Goal: Task Accomplishment & Management: Manage account settings

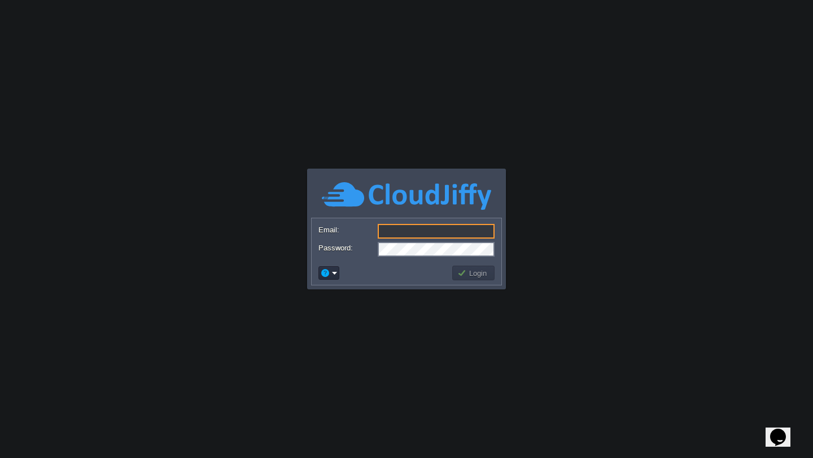
click at [427, 229] on input "Email:" at bounding box center [435, 231] width 117 height 15
type input "[EMAIL_ADDRESS][DOMAIN_NAME]"
click at [469, 278] on button "Login" at bounding box center [473, 273] width 33 height 10
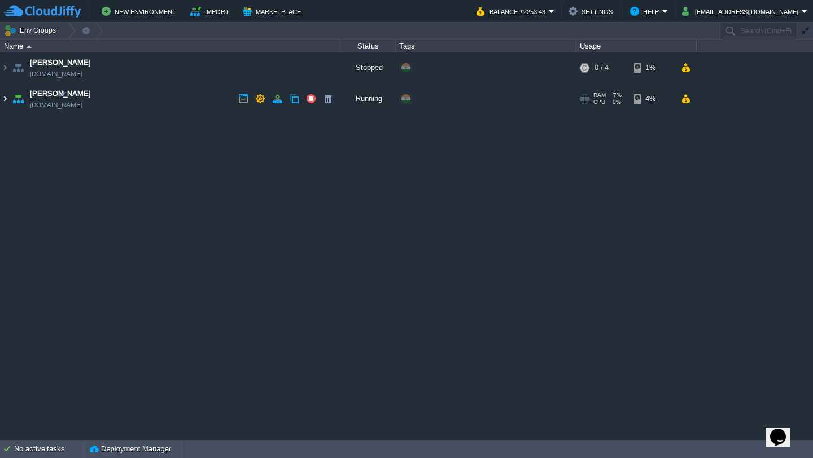
click at [1, 100] on img at bounding box center [5, 99] width 9 height 30
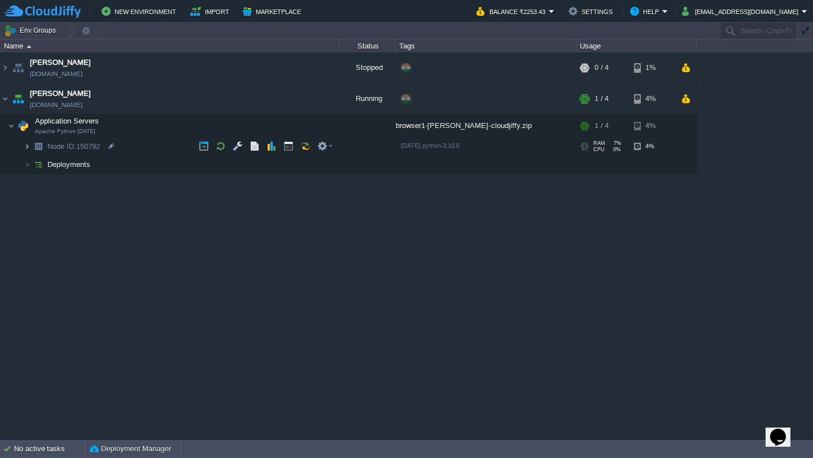
click at [27, 144] on img at bounding box center [27, 146] width 7 height 17
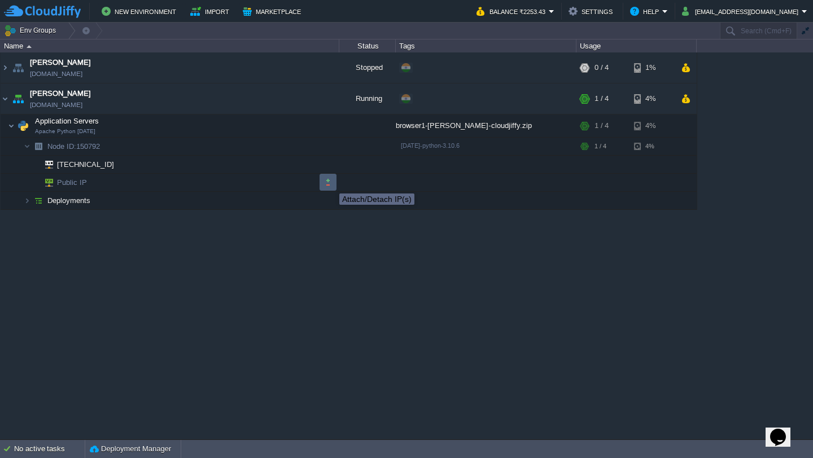
click at [331, 183] on button "button" at bounding box center [328, 182] width 10 height 10
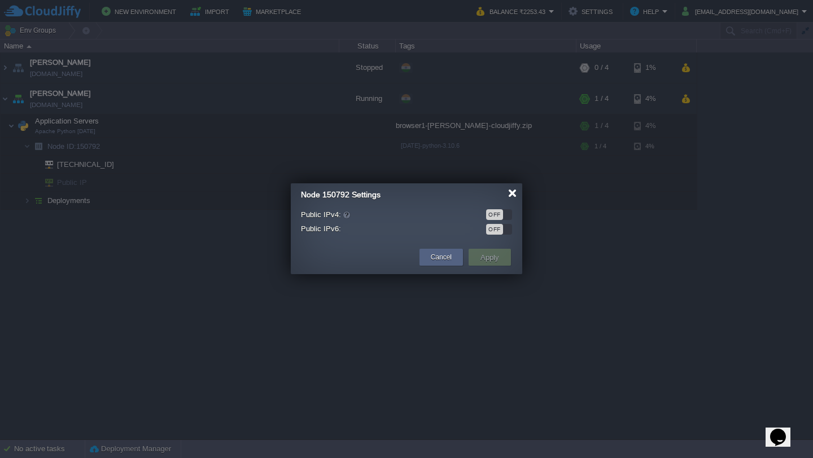
click at [515, 192] on div at bounding box center [512, 193] width 8 height 8
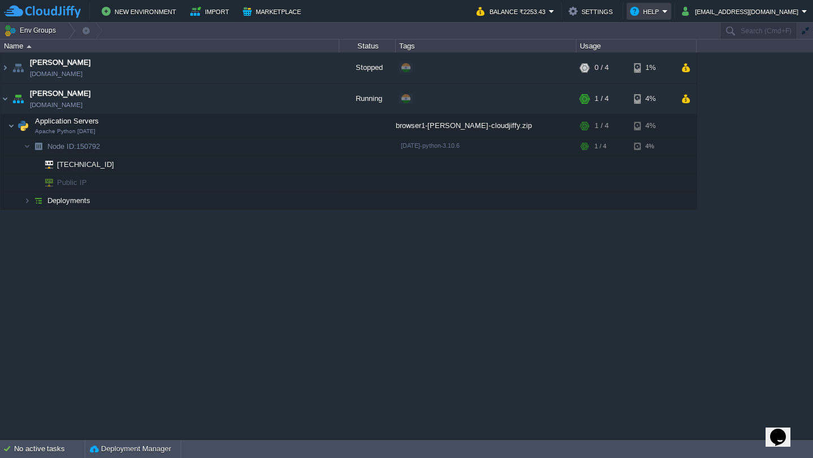
click at [667, 12] on em "Help" at bounding box center [649, 12] width 38 height 14
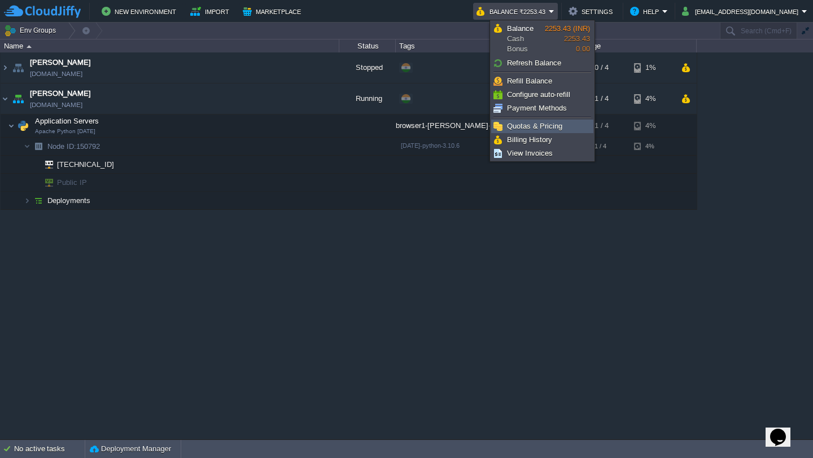
click at [560, 127] on span "Quotas & Pricing" at bounding box center [534, 126] width 55 height 8
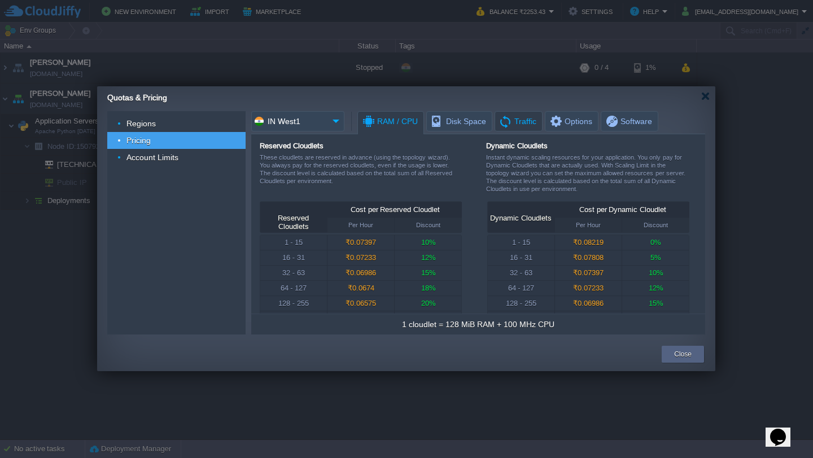
click at [522, 128] on span "Traffic" at bounding box center [517, 121] width 38 height 19
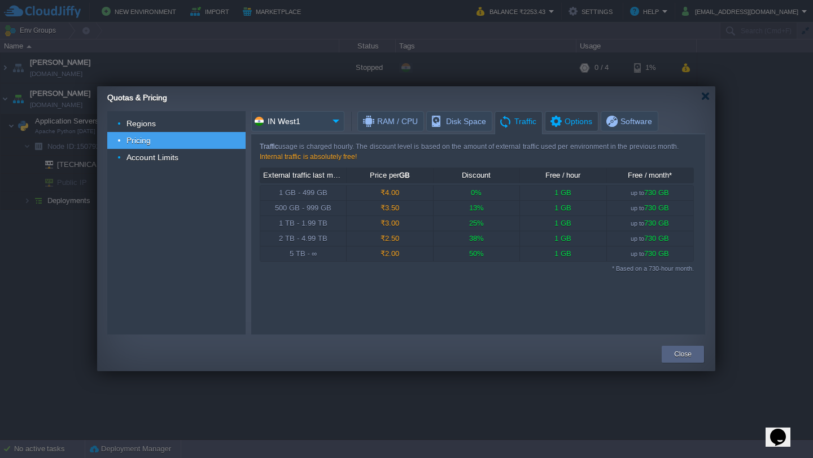
click at [581, 122] on span "Options" at bounding box center [569, 121] width 43 height 19
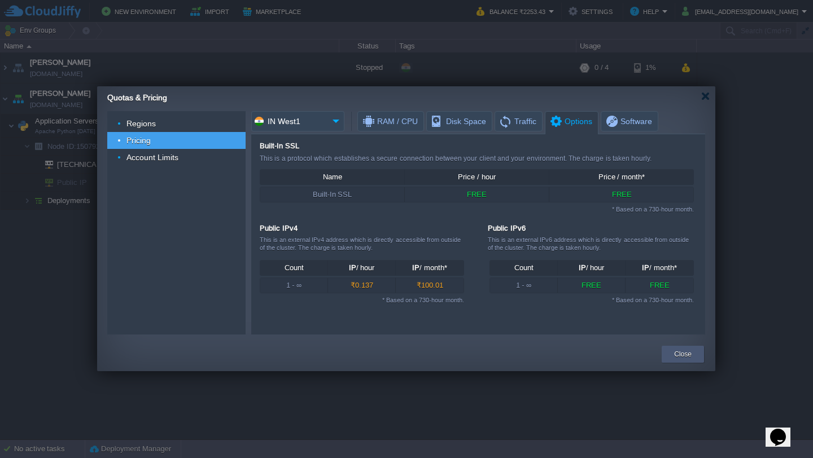
click at [687, 352] on button "Close" at bounding box center [682, 354] width 17 height 11
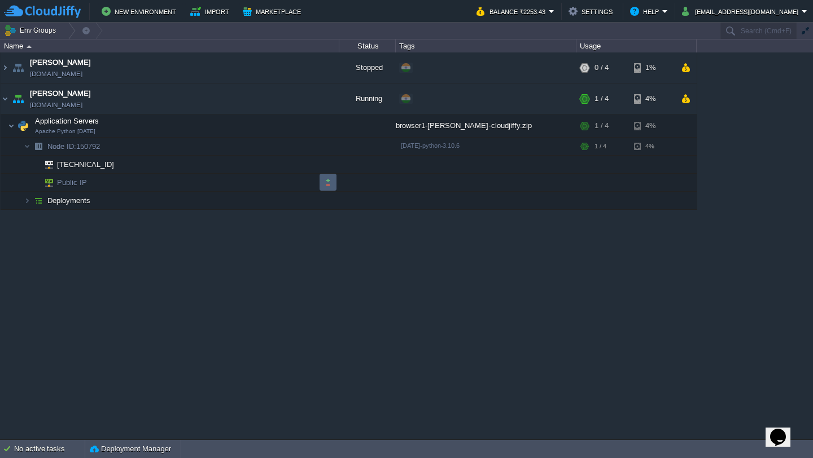
click at [328, 182] on button "button" at bounding box center [328, 182] width 10 height 10
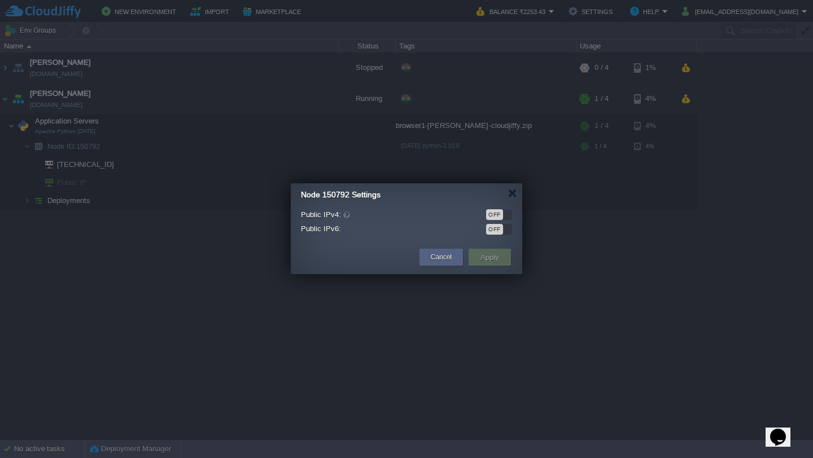
click at [502, 226] on div "OFF" at bounding box center [494, 229] width 17 height 11
click at [502, 254] on td "Apply" at bounding box center [489, 257] width 42 height 17
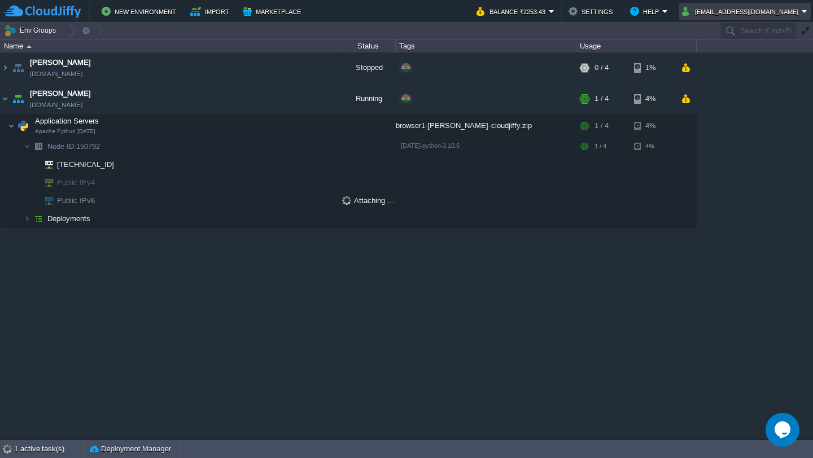
click at [768, 12] on button "[EMAIL_ADDRESS][DOMAIN_NAME]" at bounding box center [742, 12] width 120 height 14
click at [751, 24] on span "Settings" at bounding box center [739, 28] width 27 height 8
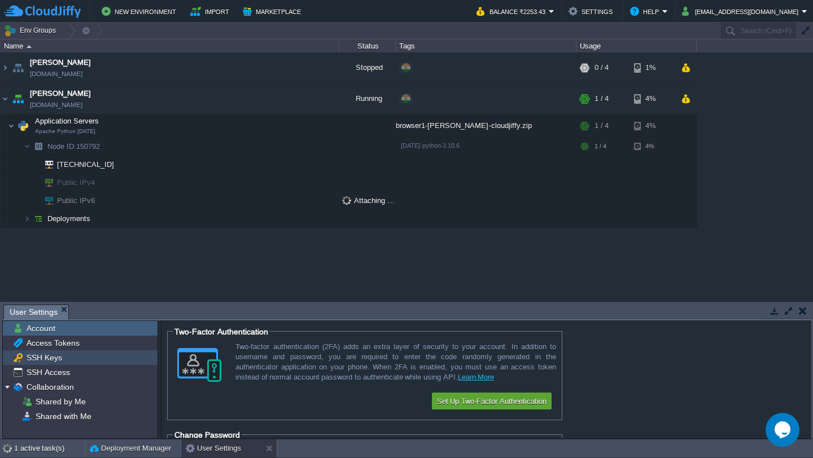
click at [59, 361] on span "SSH Keys" at bounding box center [43, 358] width 39 height 10
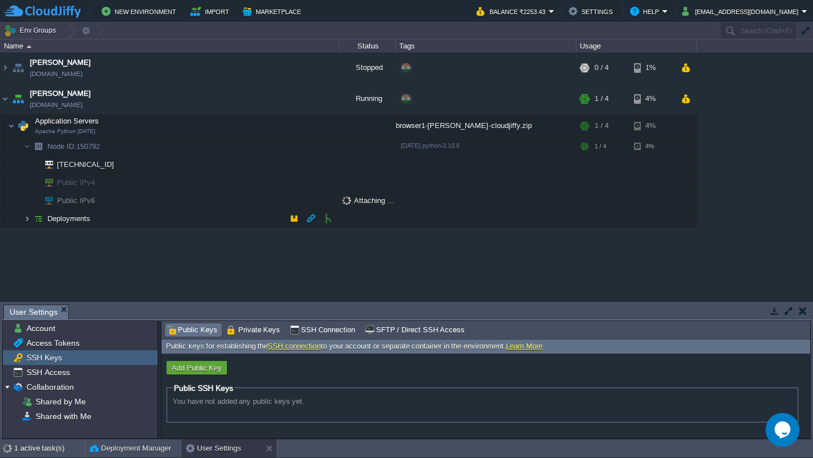
click at [28, 221] on img at bounding box center [27, 218] width 7 height 17
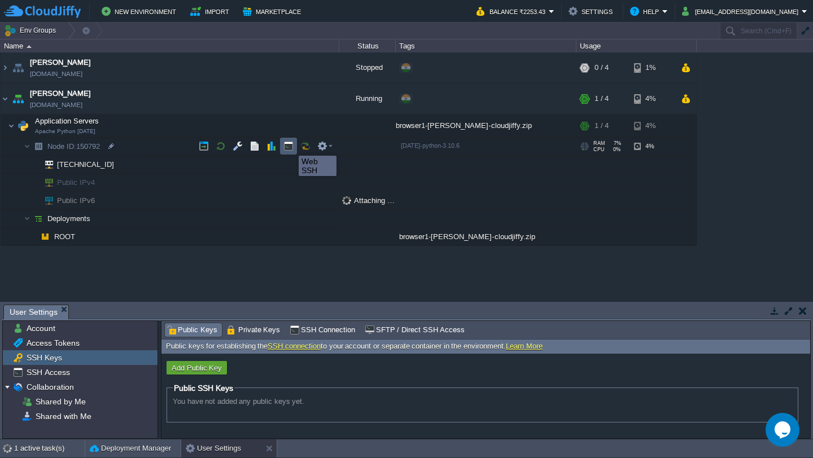
click at [290, 146] on button "button" at bounding box center [288, 146] width 10 height 10
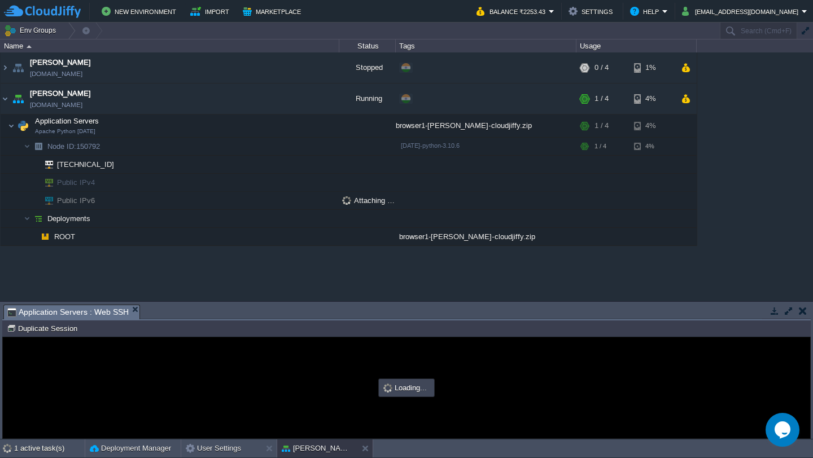
click at [790, 310] on button "button" at bounding box center [788, 311] width 10 height 10
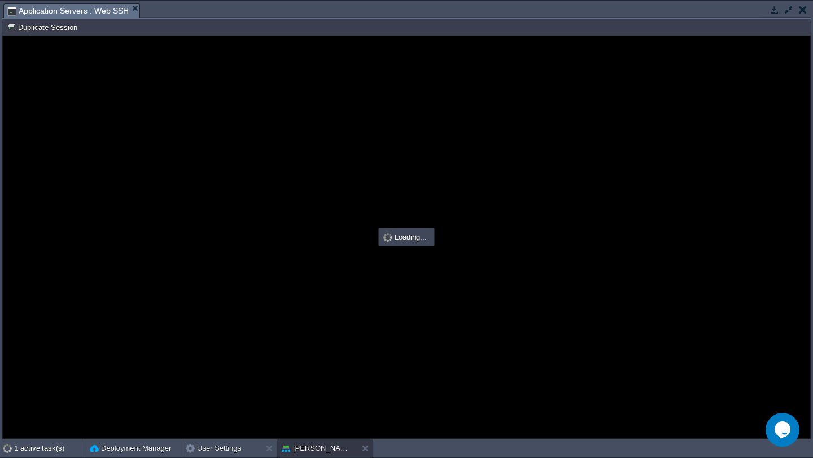
type input "#000000"
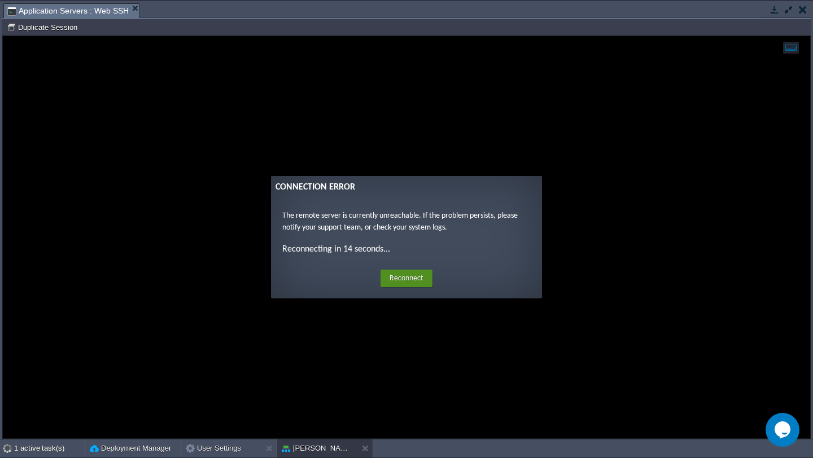
click at [422, 279] on button "Reconnect" at bounding box center [406, 279] width 52 height 18
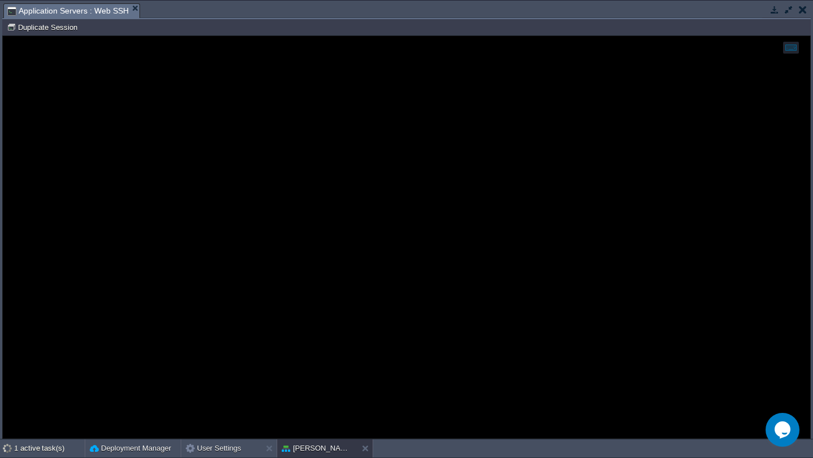
click at [296, 151] on div at bounding box center [406, 237] width 807 height 402
click at [802, 10] on button "button" at bounding box center [802, 10] width 8 height 10
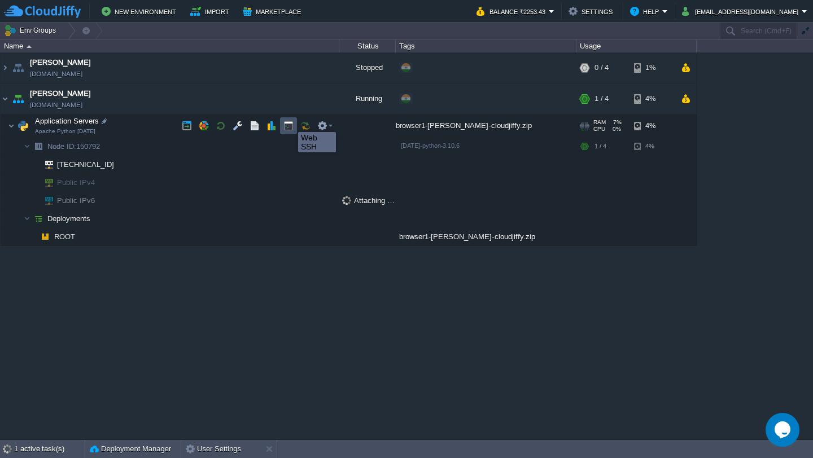
click at [289, 122] on button "button" at bounding box center [288, 126] width 10 height 10
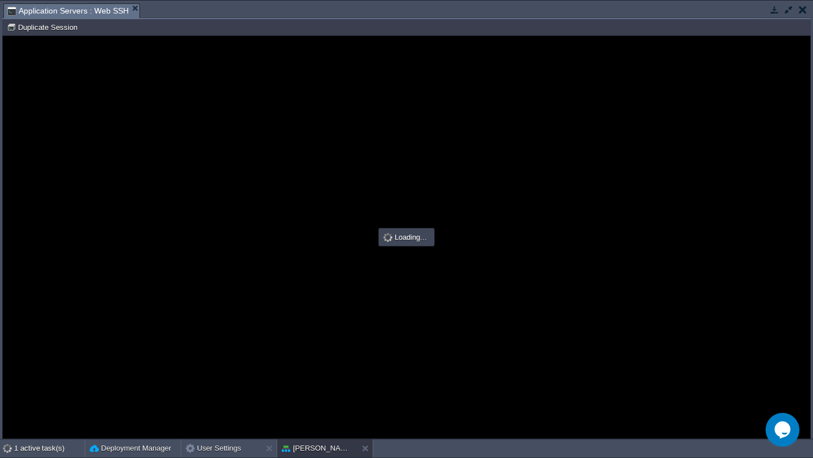
type input "#000000"
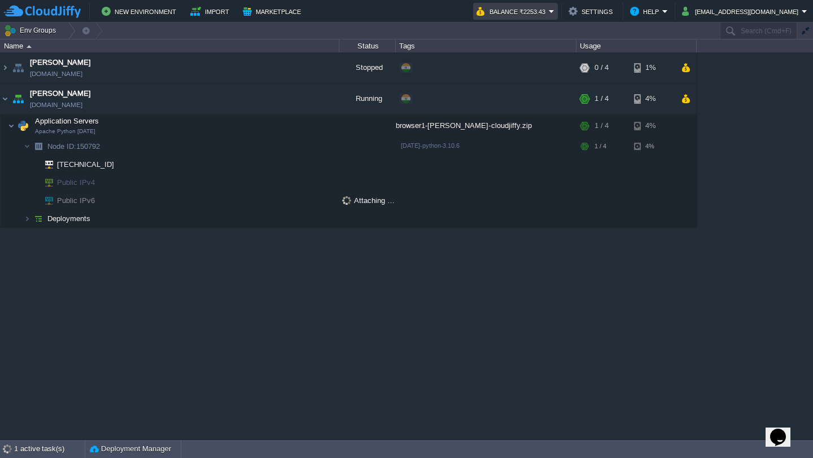
click at [554, 13] on em "Balance ₹2253.43" at bounding box center [515, 12] width 78 height 14
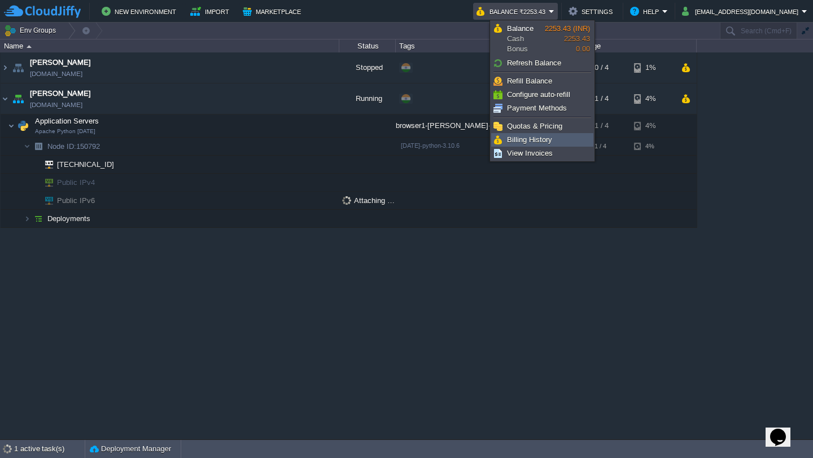
click at [548, 137] on span "Billing History" at bounding box center [529, 139] width 45 height 8
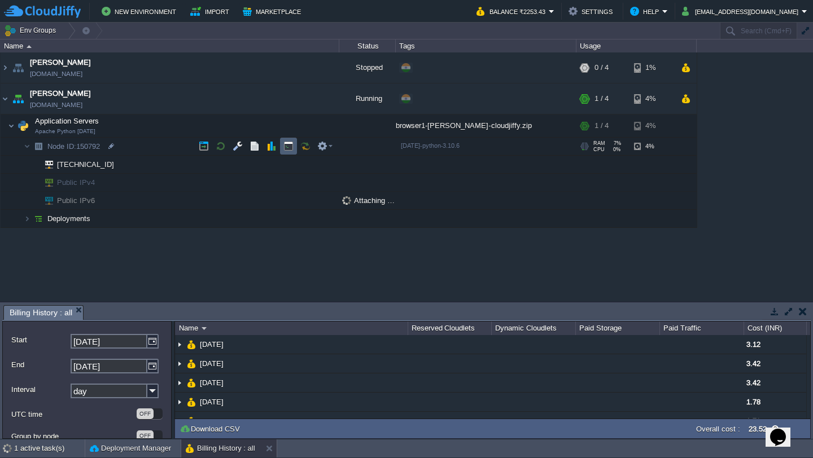
click at [289, 142] on button "button" at bounding box center [288, 146] width 10 height 10
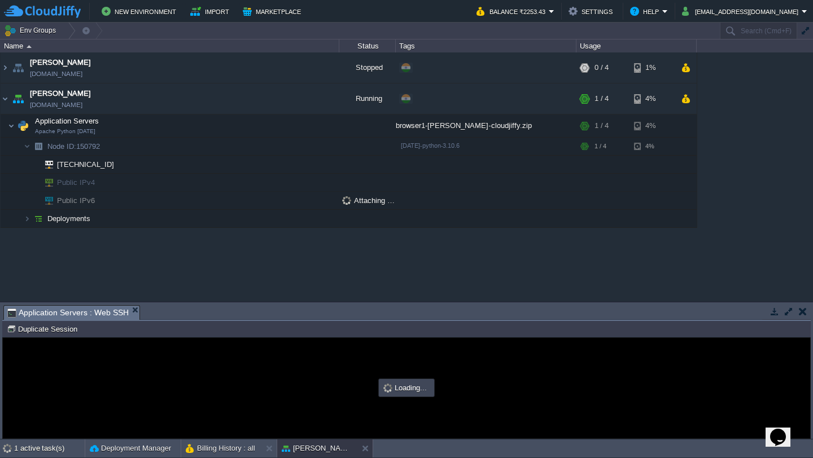
type input "#000000"
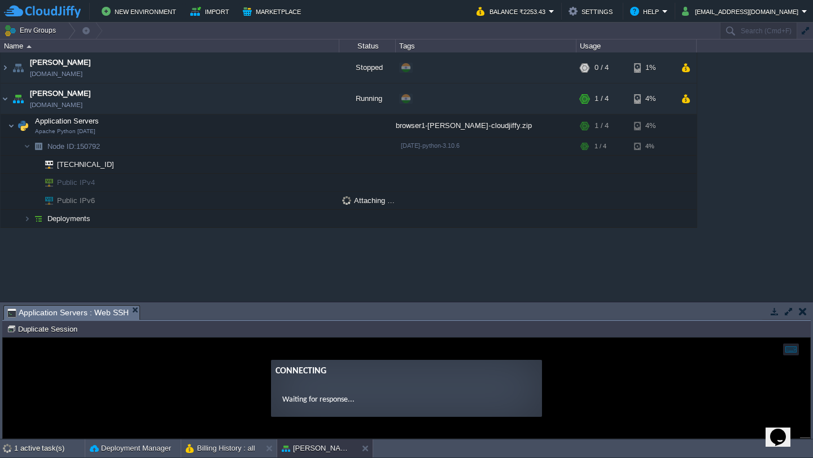
click at [788, 309] on button "button" at bounding box center [788, 311] width 10 height 10
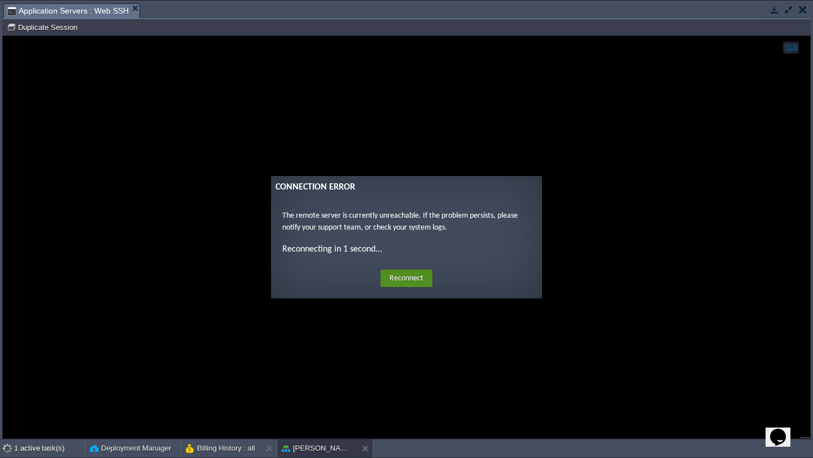
click at [415, 280] on button "Reconnect" at bounding box center [406, 279] width 52 height 18
click at [799, 8] on button "button" at bounding box center [802, 10] width 8 height 10
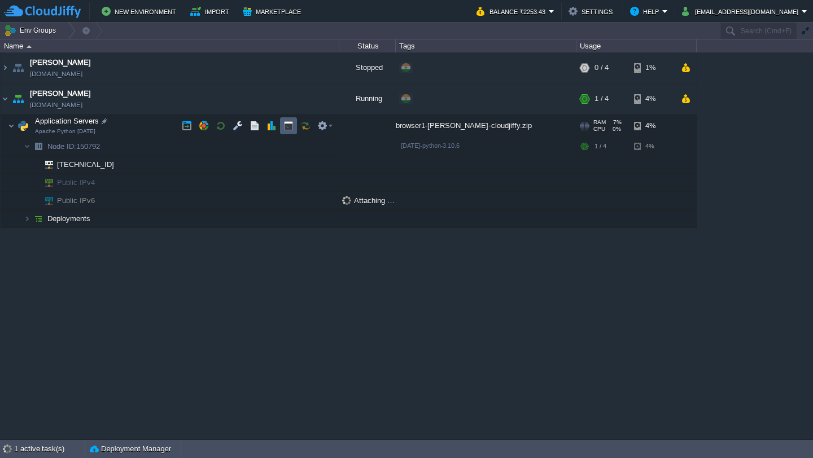
click at [286, 129] on button "button" at bounding box center [288, 126] width 10 height 10
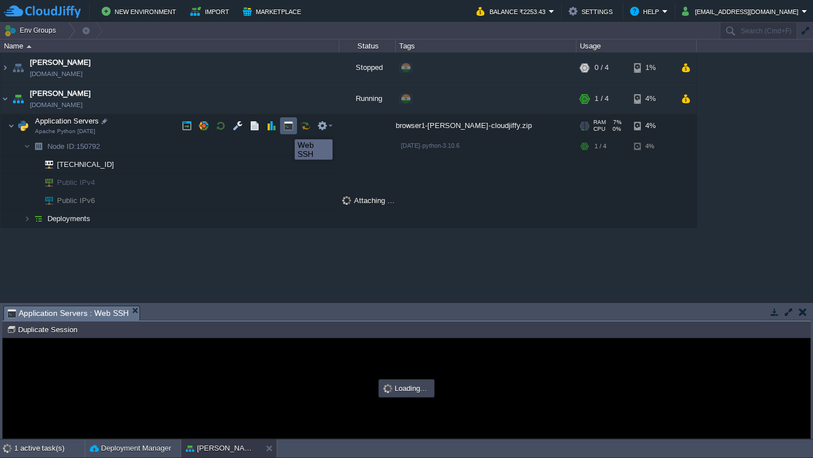
type input "#000000"
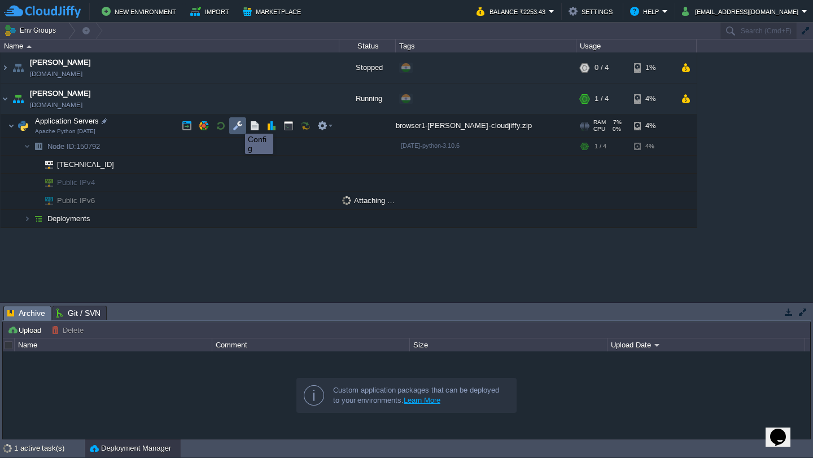
click at [236, 124] on button "button" at bounding box center [237, 126] width 10 height 10
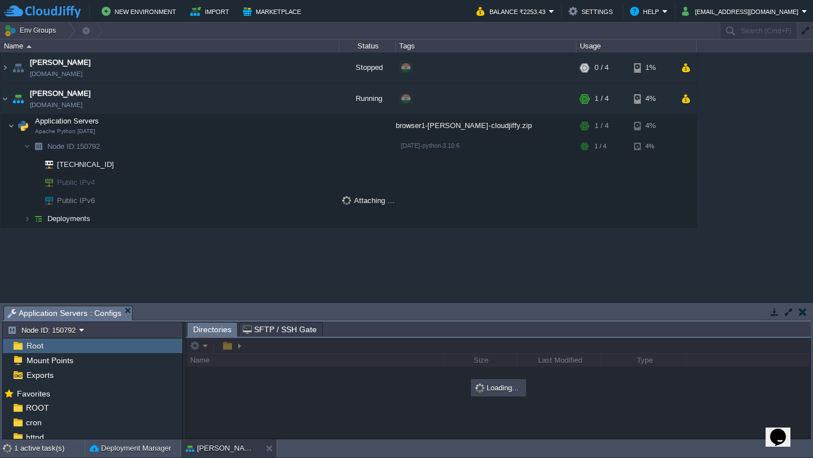
click at [788, 314] on button "button" at bounding box center [788, 312] width 10 height 10
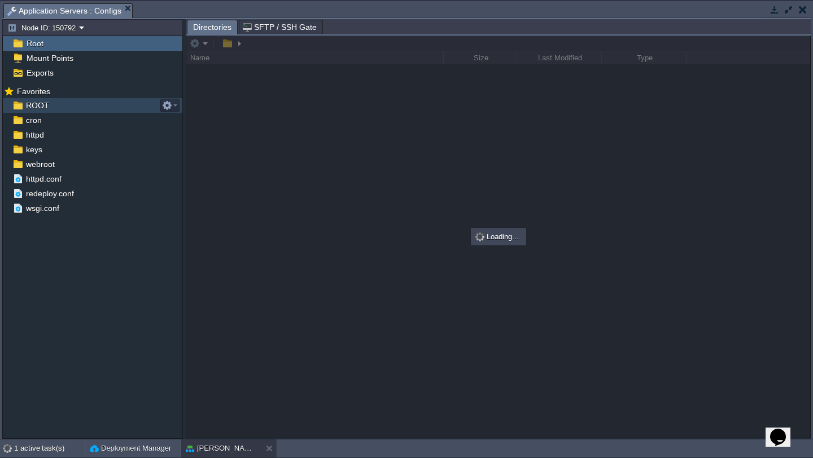
click at [68, 104] on div "ROOT" at bounding box center [92, 105] width 179 height 15
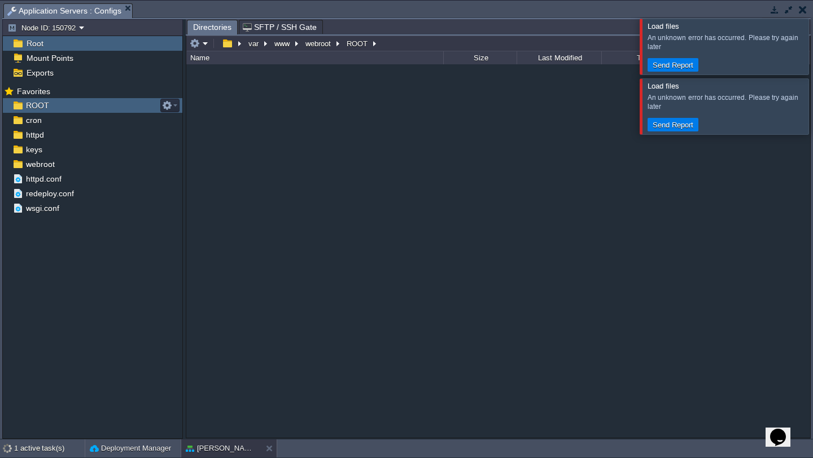
click at [93, 108] on div "ROOT" at bounding box center [92, 105] width 179 height 15
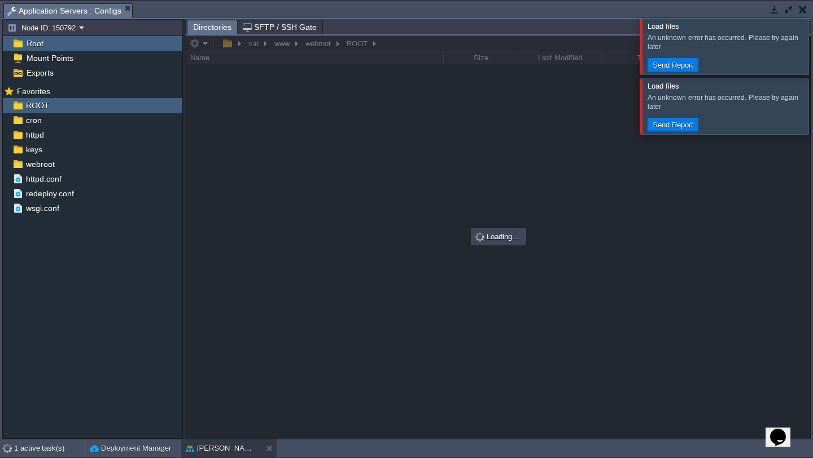
click at [800, 11] on button "button" at bounding box center [802, 10] width 8 height 10
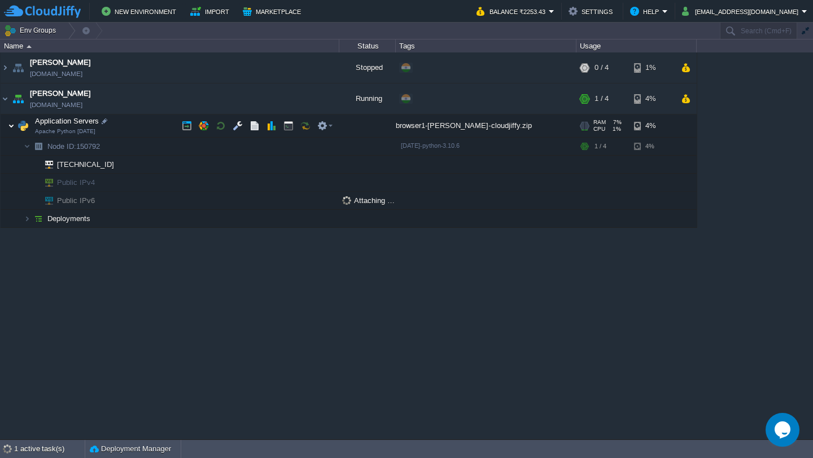
click at [9, 121] on img at bounding box center [11, 126] width 7 height 23
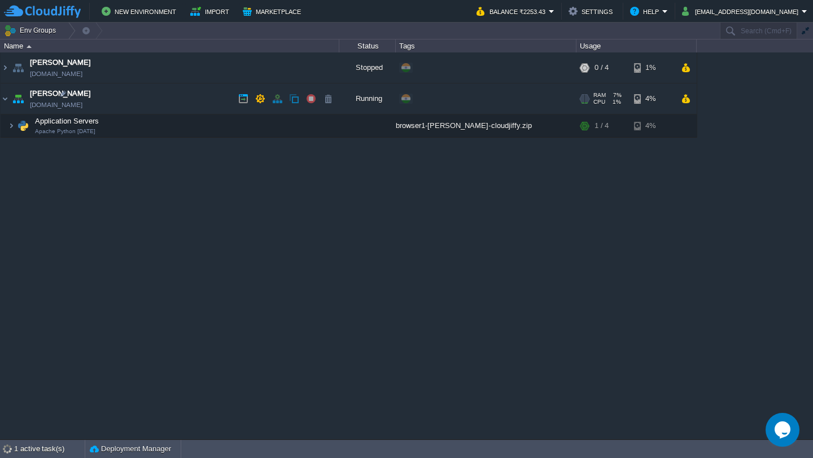
click at [313, 102] on button "button" at bounding box center [311, 99] width 10 height 10
click at [312, 102] on button "button" at bounding box center [311, 99] width 10 height 10
click at [306, 99] on button "button" at bounding box center [311, 99] width 10 height 10
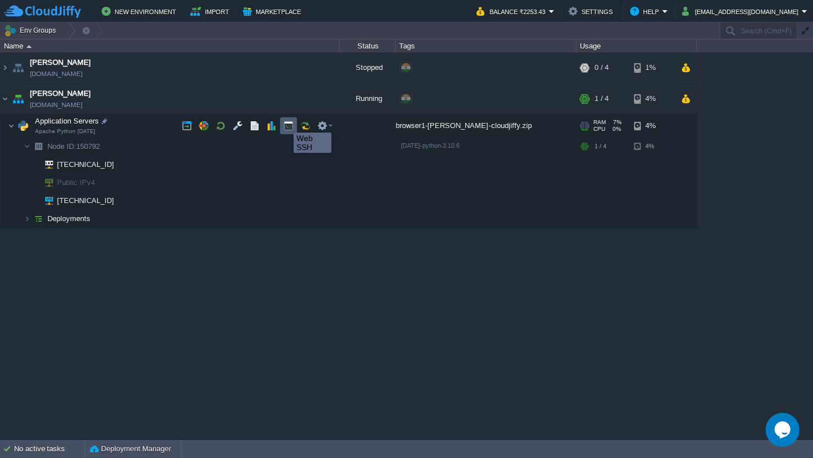
click at [285, 122] on button "button" at bounding box center [288, 126] width 10 height 10
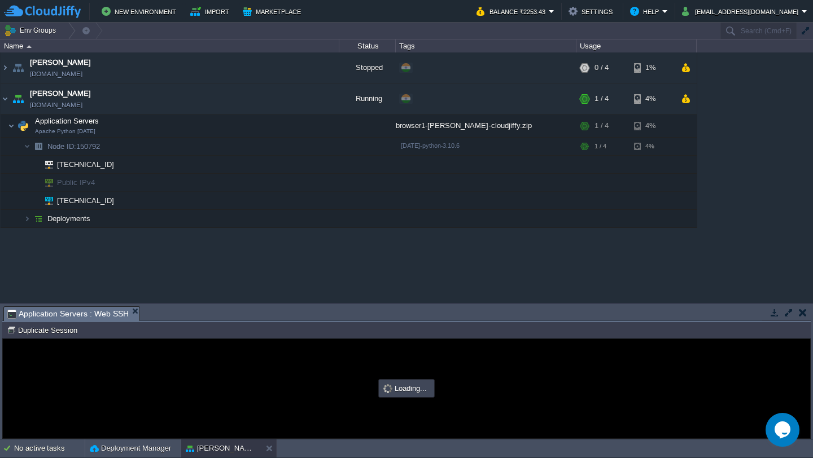
click at [784, 314] on button "button" at bounding box center [788, 313] width 10 height 10
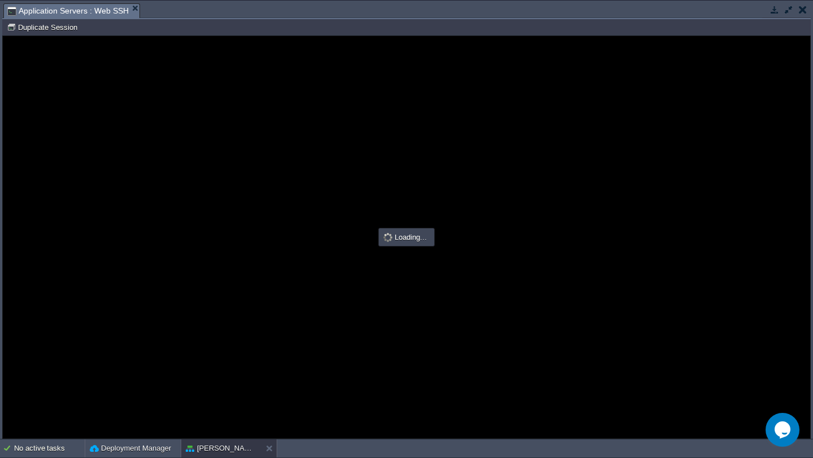
type input "#000000"
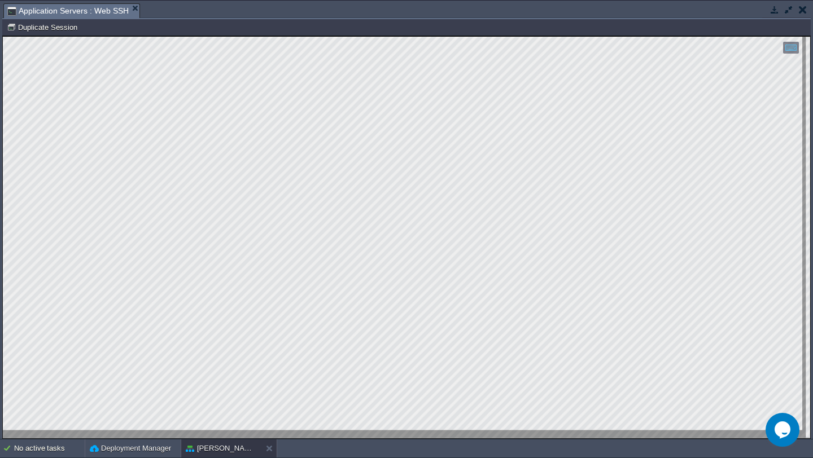
click at [802, 8] on button "button" at bounding box center [802, 10] width 8 height 10
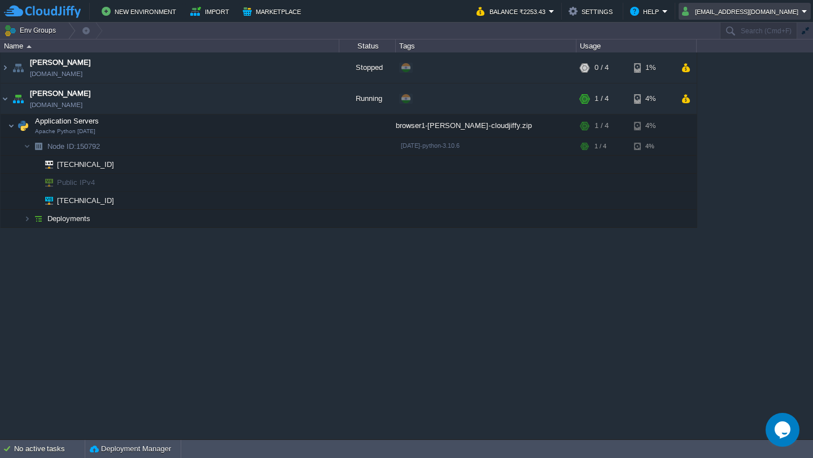
click at [801, 11] on em "[EMAIL_ADDRESS][DOMAIN_NAME]" at bounding box center [744, 12] width 125 height 14
click at [772, 30] on link "Settings" at bounding box center [759, 28] width 97 height 12
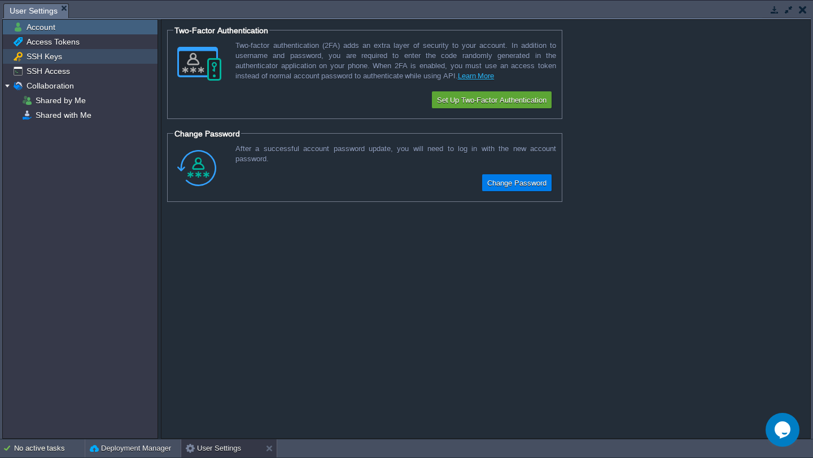
click at [62, 57] on div "SSH Keys" at bounding box center [80, 56] width 155 height 15
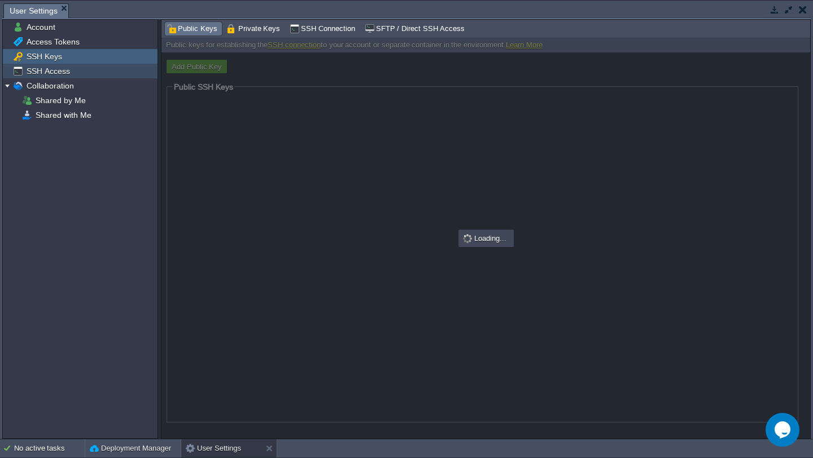
click at [56, 68] on span "SSH Access" at bounding box center [47, 71] width 47 height 10
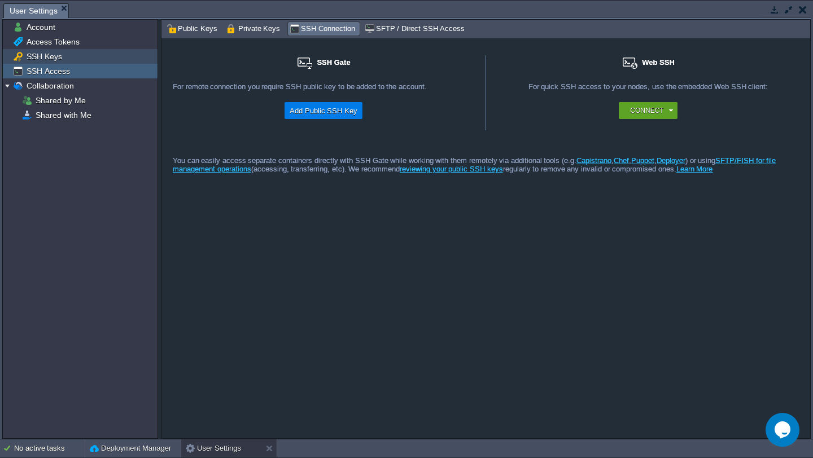
click at [56, 55] on span "SSH Keys" at bounding box center [43, 56] width 39 height 10
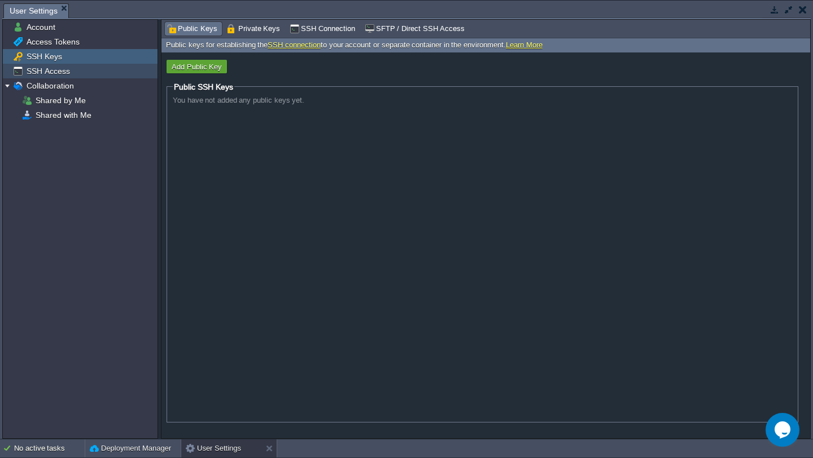
click at [61, 72] on span "SSH Access" at bounding box center [47, 71] width 47 height 10
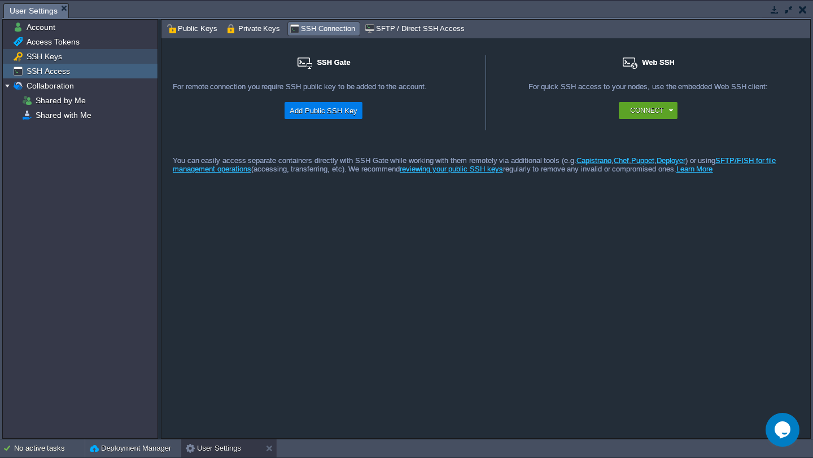
click at [60, 57] on span "SSH Keys" at bounding box center [43, 56] width 39 height 10
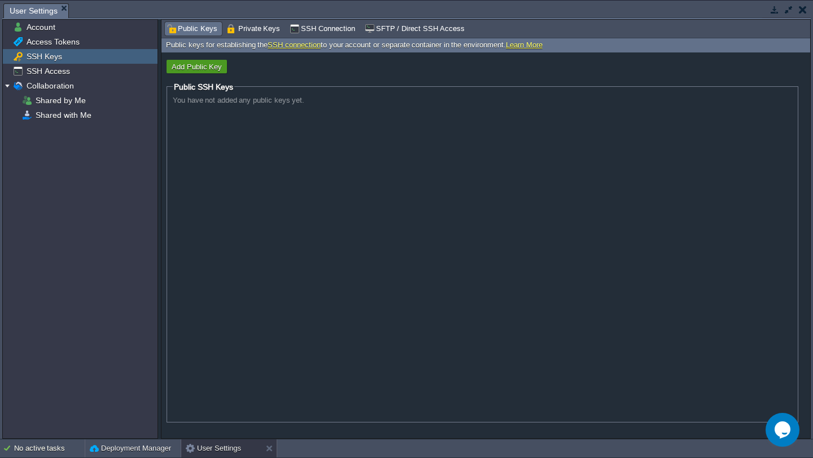
click at [203, 67] on button "Add Public Key" at bounding box center [196, 67] width 57 height 10
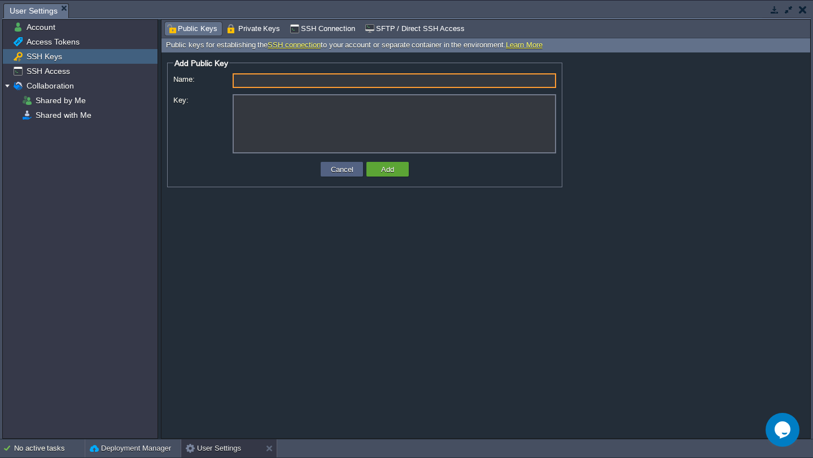
click at [267, 86] on input "Name:" at bounding box center [393, 80] width 323 height 15
type input "cloudjiffy"
click at [264, 107] on textarea "Key:" at bounding box center [393, 123] width 323 height 59
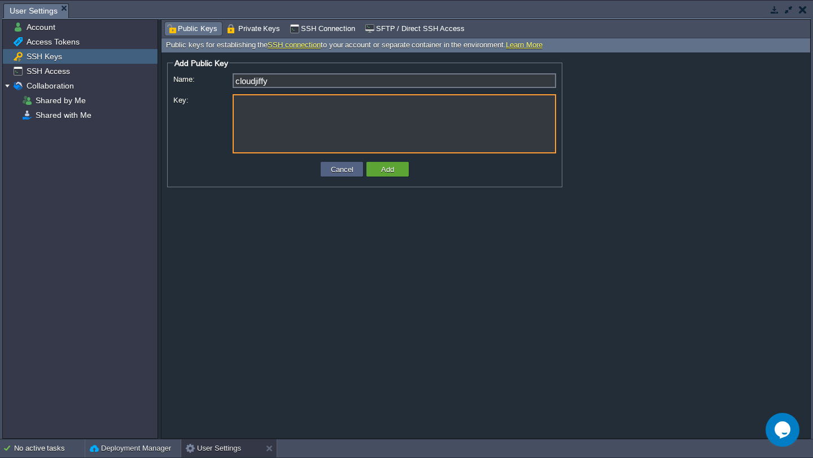
paste textarea "ssh-rsa AAAAB3NzaC1yc2EAAAADAQABAAACAQDMHkD5VOEjctk8Be8xtL0xwM0Na5HqHA+UkaXFbqz…"
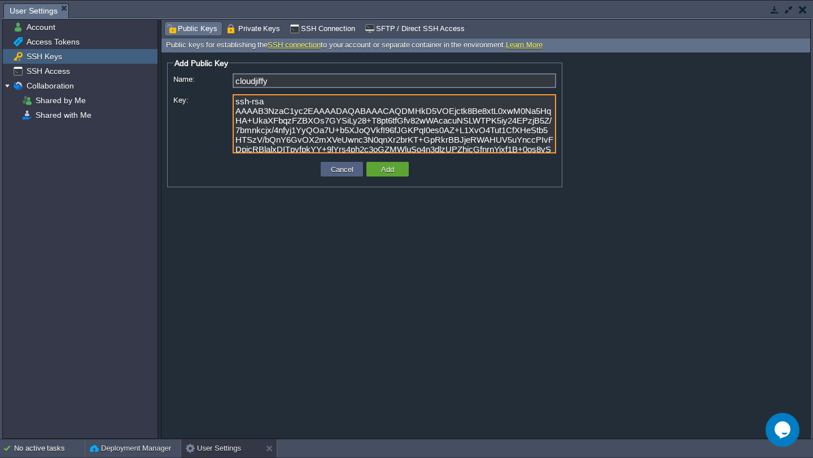
scroll to position [76, 0]
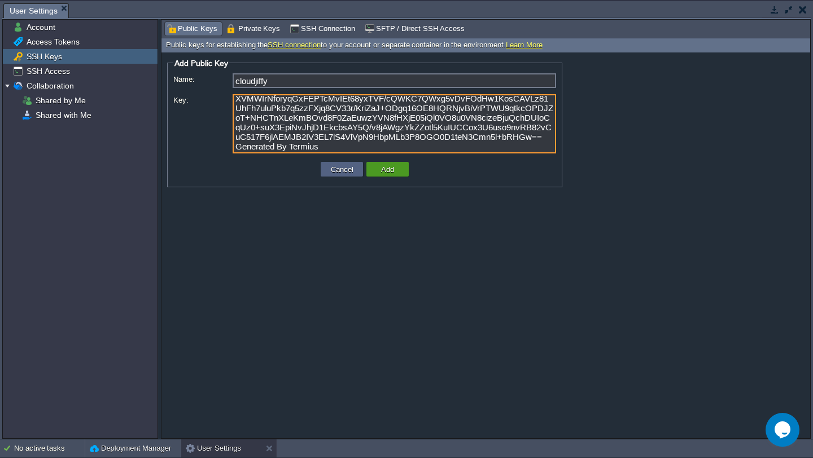
type textarea "ssh-rsa AAAAB3NzaC1yc2EAAAADAQABAAACAQDMHkD5VOEjctk8Be8xtL0xwM0Na5HqHA+UkaXFbqz…"
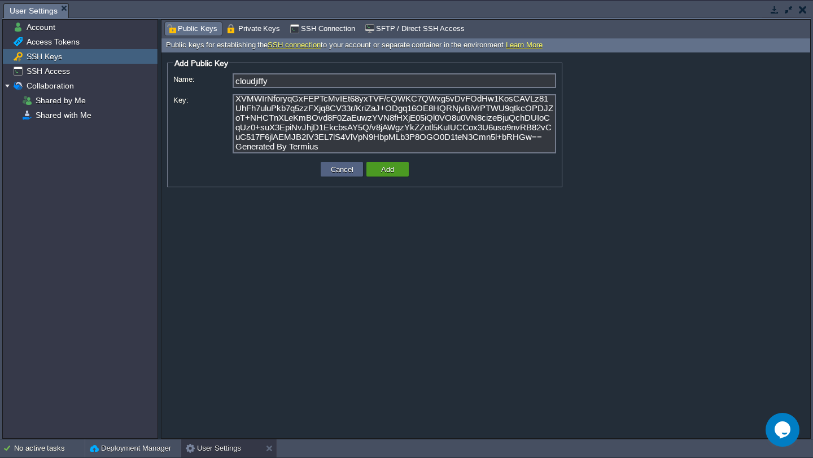
click at [379, 174] on button "Add" at bounding box center [387, 169] width 20 height 10
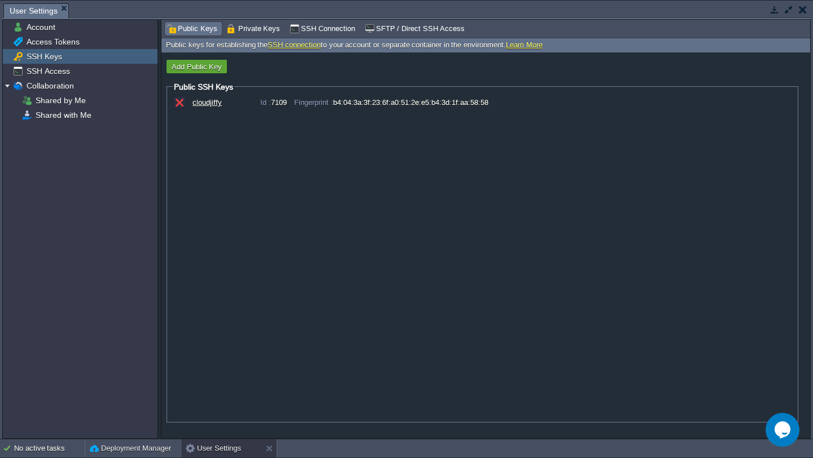
click at [201, 107] on div "cloudjiffy" at bounding box center [220, 102] width 56 height 8
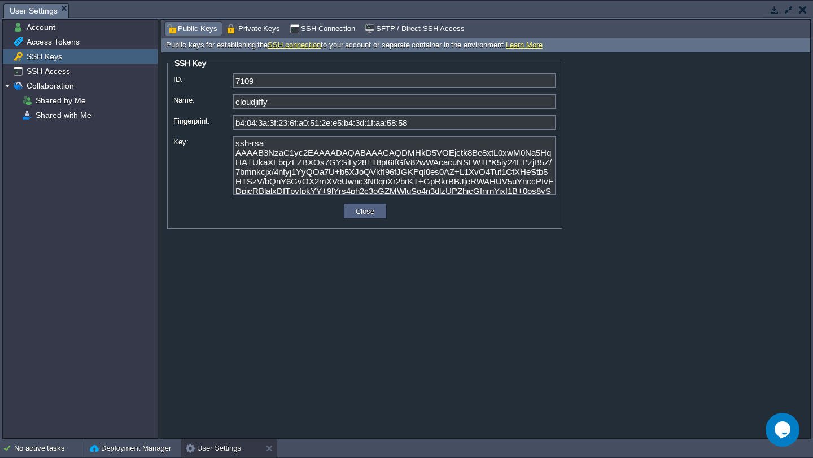
scroll to position [67, 0]
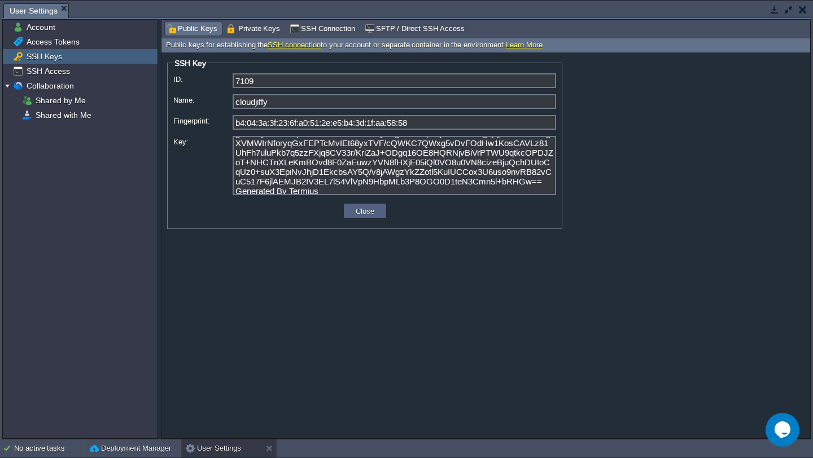
click at [511, 190] on textarea "ssh-rsa AAAAB3NzaC1yc2EAAAADAQABAAACAQDMHkD5VOEjctk8Be8xtL0xwM0Na5HqHA+UkaXFbqz…" at bounding box center [393, 165] width 323 height 59
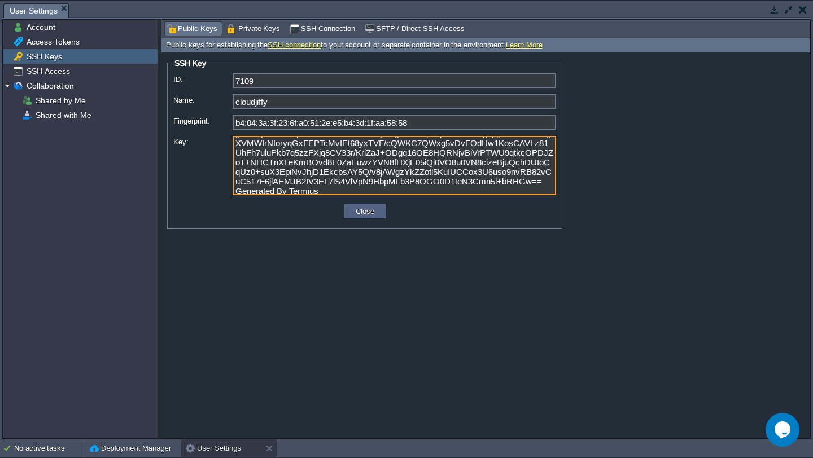
click at [511, 190] on textarea "ssh-rsa AAAAB3NzaC1yc2EAAAADAQABAAACAQDMHkD5VOEjctk8Be8xtL0xwM0Na5HqHA+UkaXFbqz…" at bounding box center [393, 165] width 323 height 59
click at [77, 69] on div "SSH Access" at bounding box center [80, 71] width 155 height 15
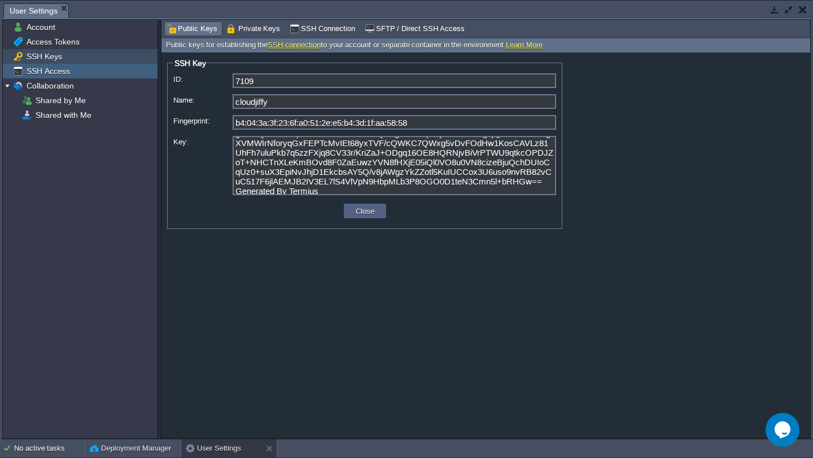
click at [54, 59] on span "SSH Keys" at bounding box center [43, 56] width 39 height 10
